Goal: Transaction & Acquisition: Purchase product/service

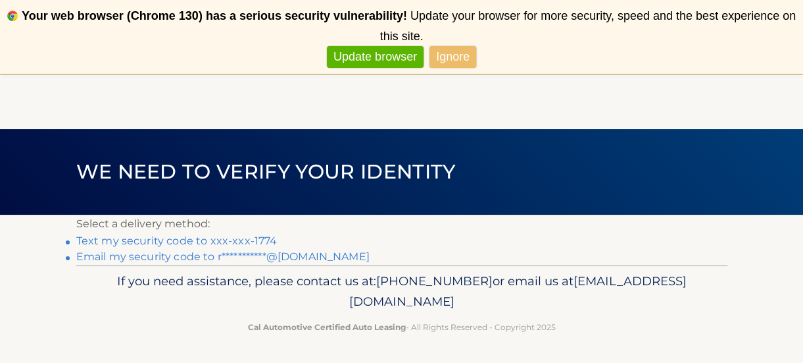
scroll to position [53, 0]
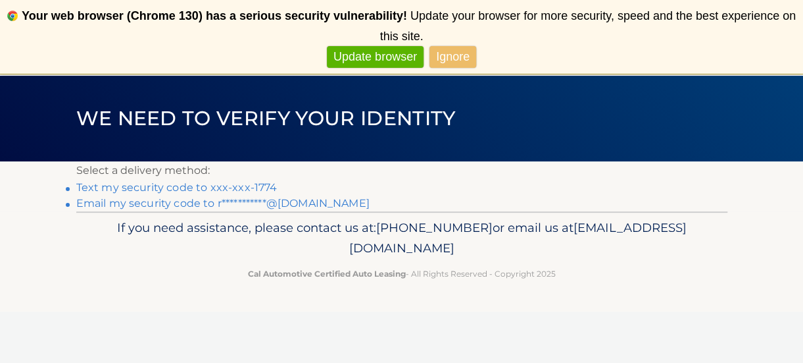
click at [260, 184] on link "Text my security code to xxx-xxx-1774" at bounding box center [176, 187] width 201 height 13
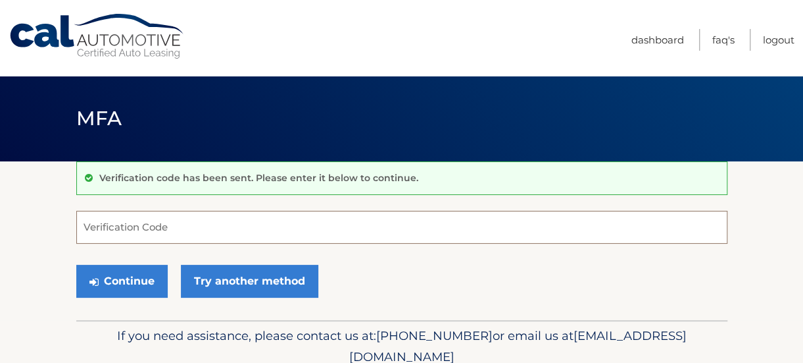
click at [196, 236] on input "Verification Code" at bounding box center [401, 227] width 651 height 33
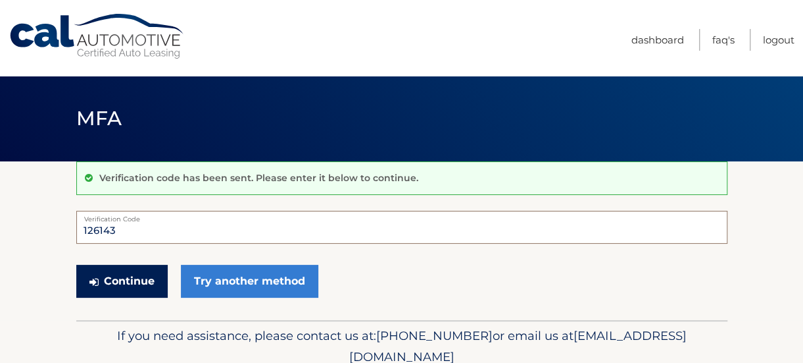
type input "126143"
click at [137, 275] on button "Continue" at bounding box center [121, 281] width 91 height 33
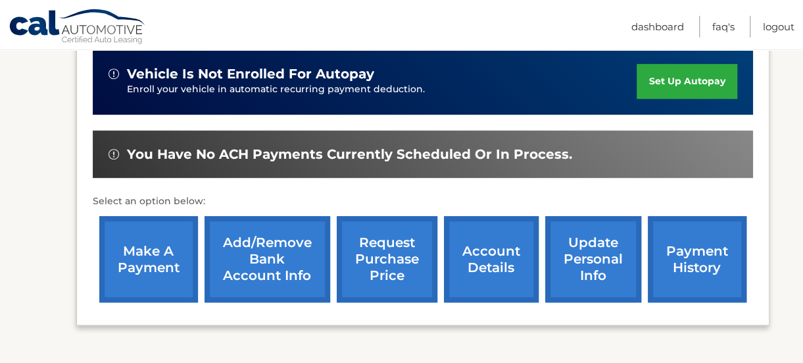
scroll to position [359, 0]
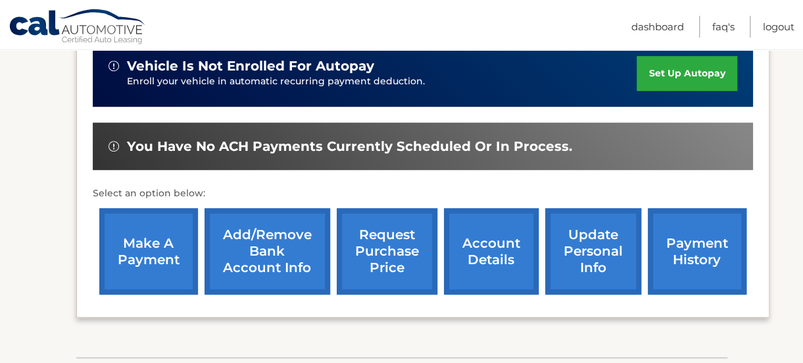
click at [136, 234] on link "make a payment" at bounding box center [148, 251] width 99 height 86
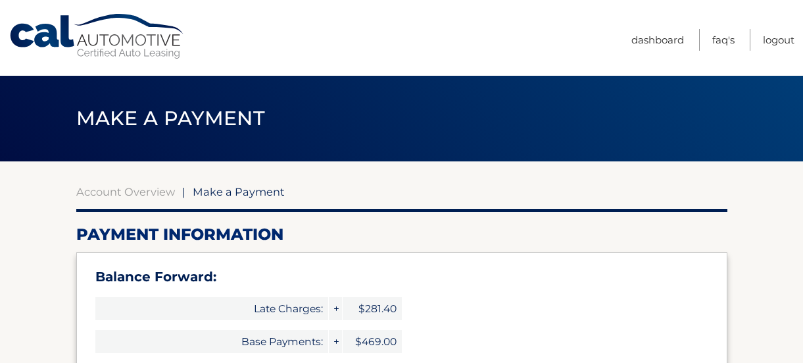
select select "ZWY0M2JiY2YtNDkyYS00ODZmLThmOGUtMGE2NmQyZTczZjdl"
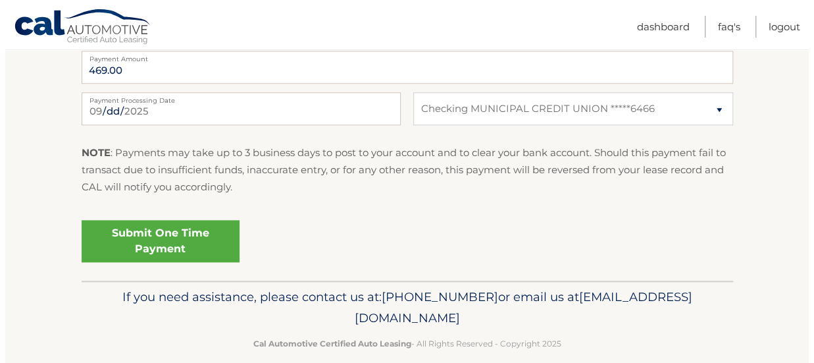
scroll to position [650, 0]
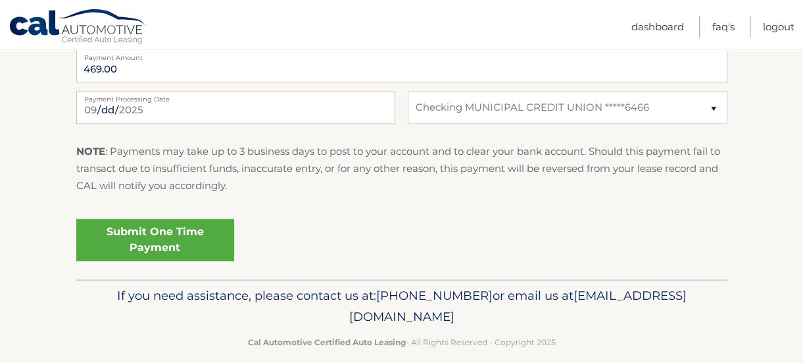
click at [161, 242] on link "Submit One Time Payment" at bounding box center [155, 239] width 158 height 42
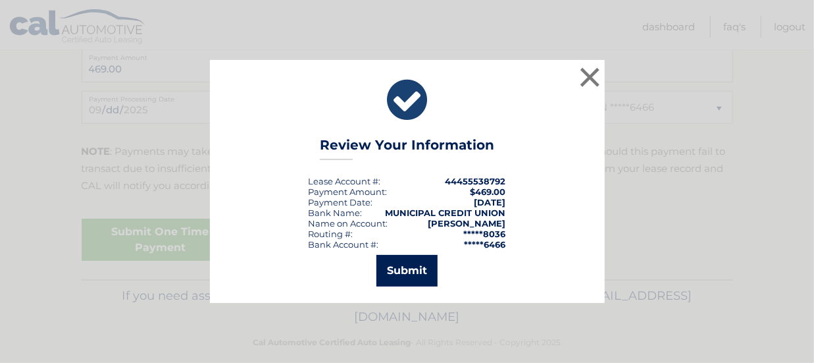
click at [413, 268] on button "Submit" at bounding box center [406, 271] width 61 height 32
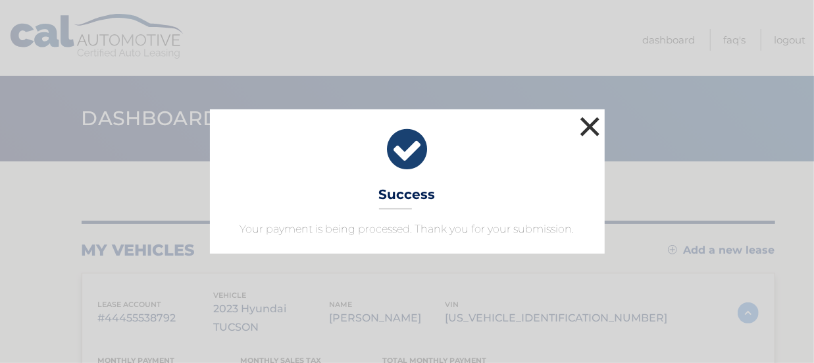
click at [583, 122] on button "×" at bounding box center [590, 126] width 26 height 26
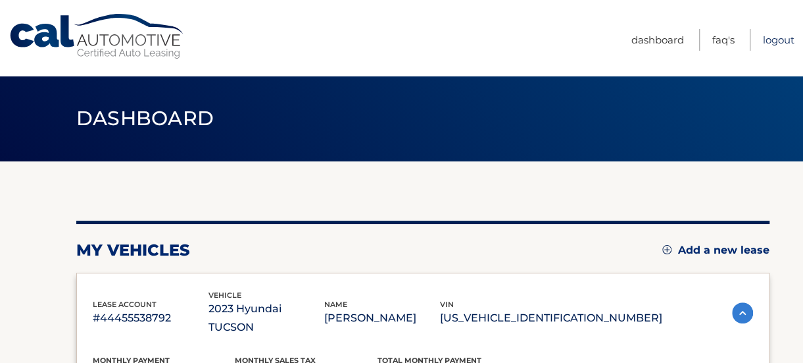
click at [773, 40] on link "Logout" at bounding box center [779, 40] width 32 height 22
